Goal: Transaction & Acquisition: Book appointment/travel/reservation

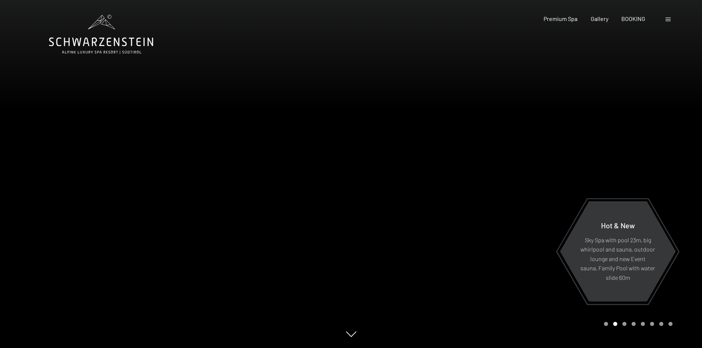
click at [108, 53] on icon at bounding box center [101, 34] width 104 height 39
drag, startPoint x: 176, startPoint y: 175, endPoint x: 198, endPoint y: 178, distance: 22.7
click at [195, 178] on div at bounding box center [175, 174] width 351 height 348
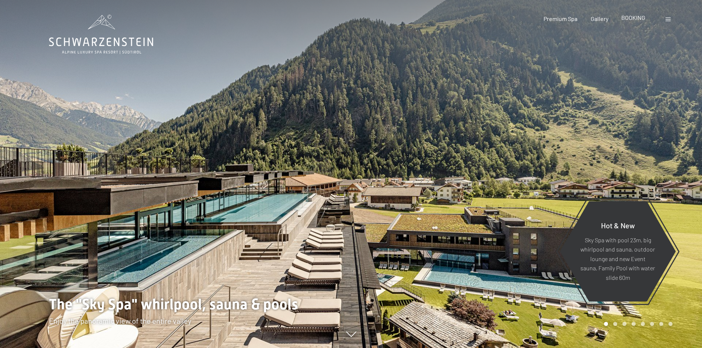
click at [626, 18] on span "BOOKING" at bounding box center [634, 17] width 24 height 7
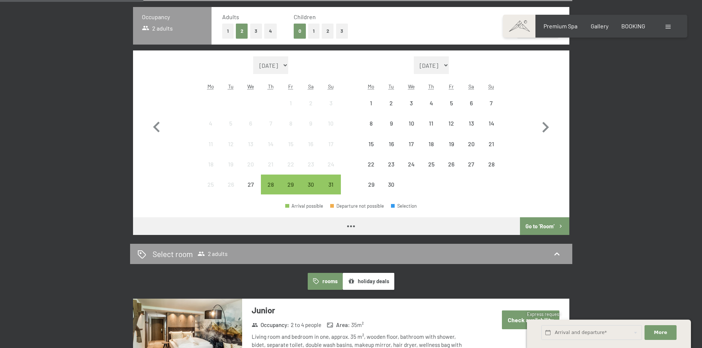
scroll to position [221, 0]
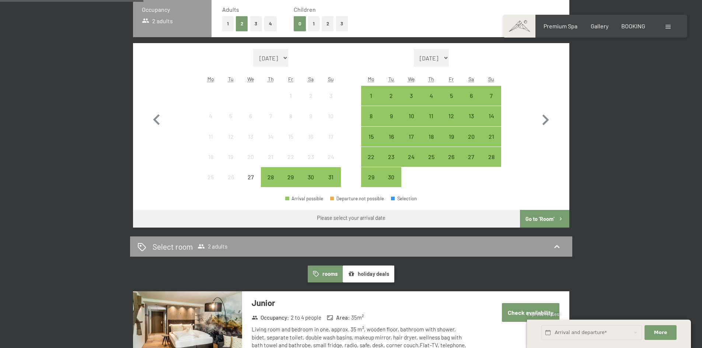
click at [447, 58] on select "[DATE] [DATE] [DATE] [DATE] [DATE] [DATE] [DATE] [DATE] [DATE] [DATE] [DATE] [D…" at bounding box center [431, 58] width 35 height 18
select select "[DATE]"
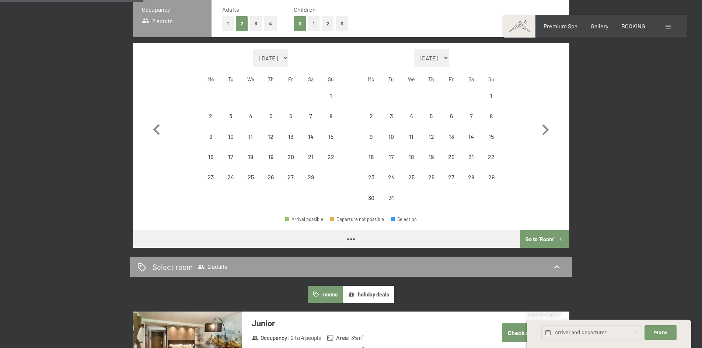
select select "[DATE]"
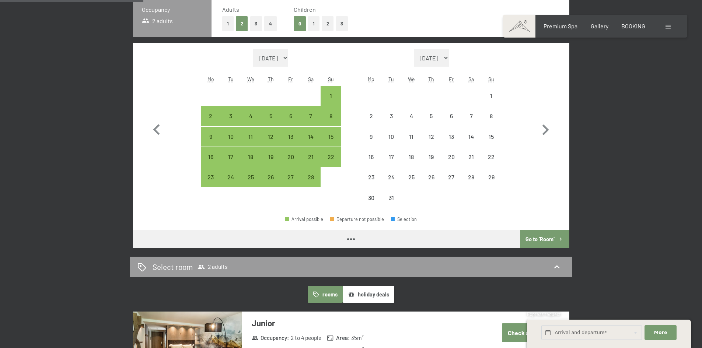
select select "[DATE]"
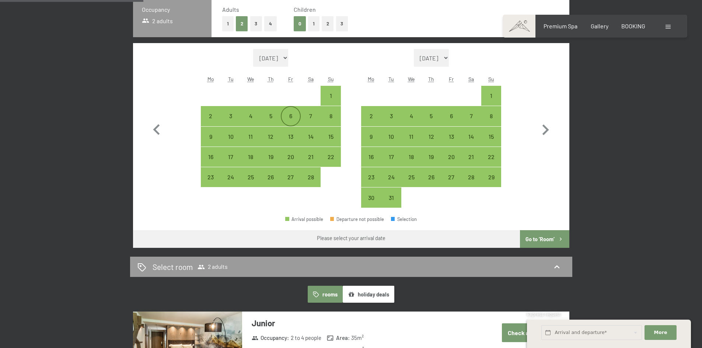
click at [295, 117] on div "6" at bounding box center [291, 122] width 18 height 18
select select "[DATE]"
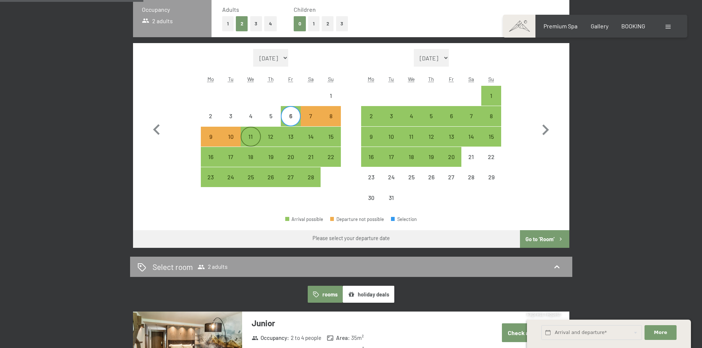
click at [253, 139] on div "11" at bounding box center [250, 143] width 18 height 18
select select "[DATE]"
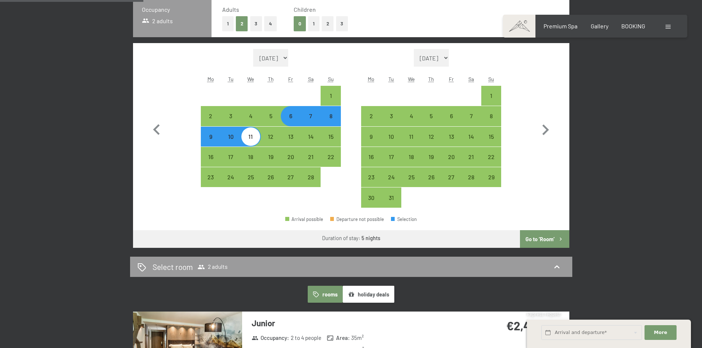
click at [543, 240] on button "Go to ‘Room’" at bounding box center [544, 239] width 49 height 18
select select "[DATE]"
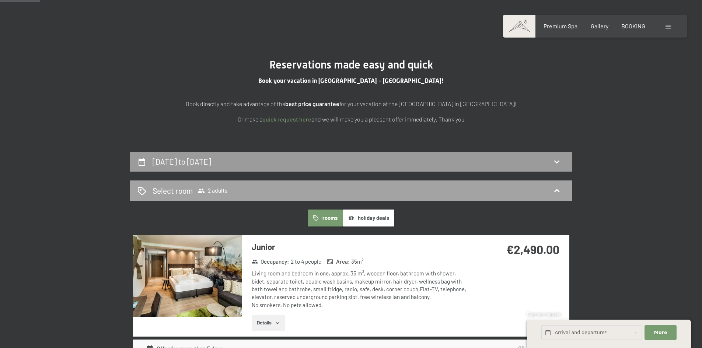
scroll to position [0, 0]
